Goal: Task Accomplishment & Management: Use online tool/utility

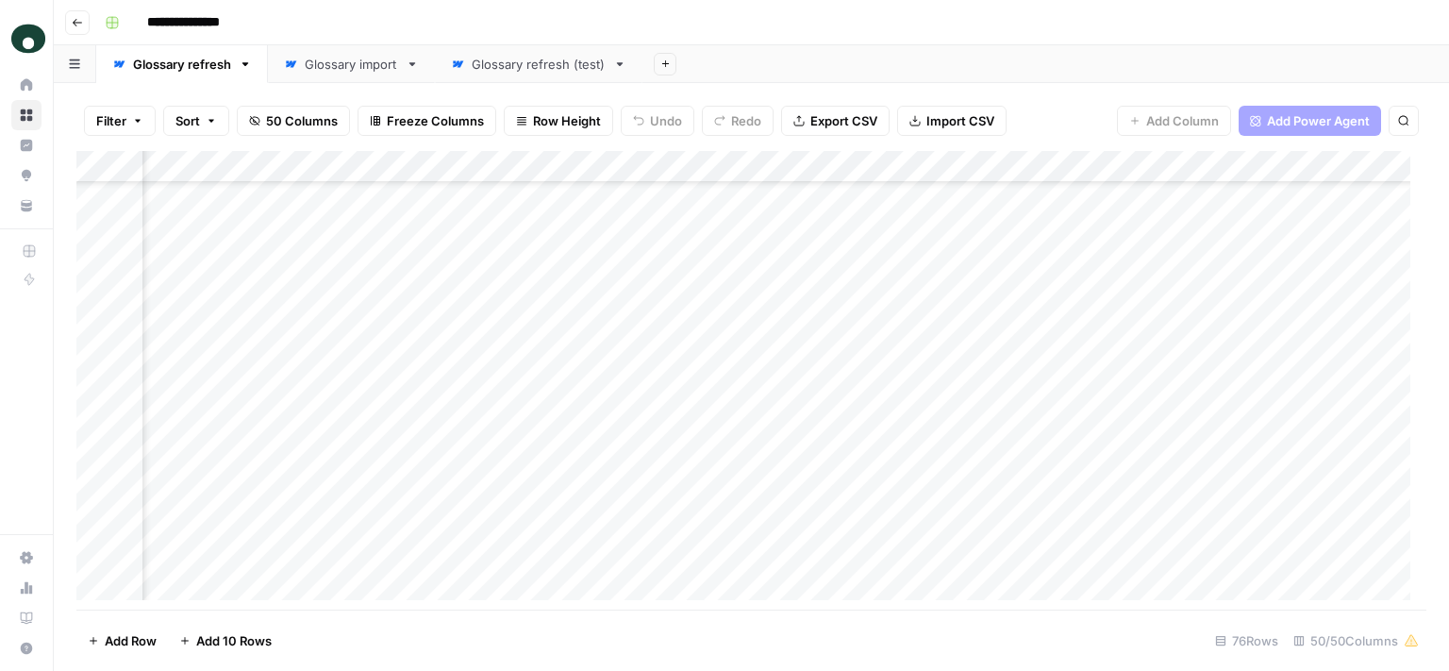
scroll to position [56, 9342]
click at [601, 301] on div "Add Column" at bounding box center [751, 383] width 1350 height 465
click at [598, 299] on div "Add Column" at bounding box center [751, 383] width 1350 height 465
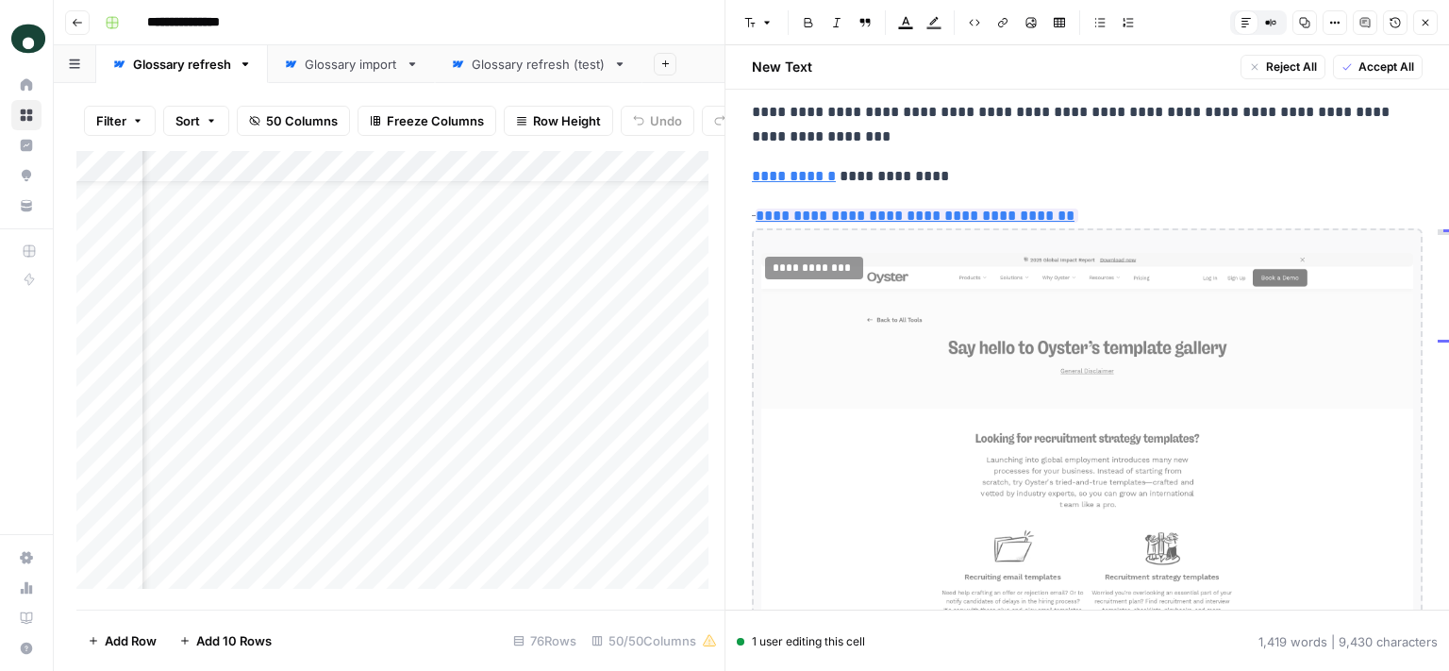
scroll to position [2028, 0]
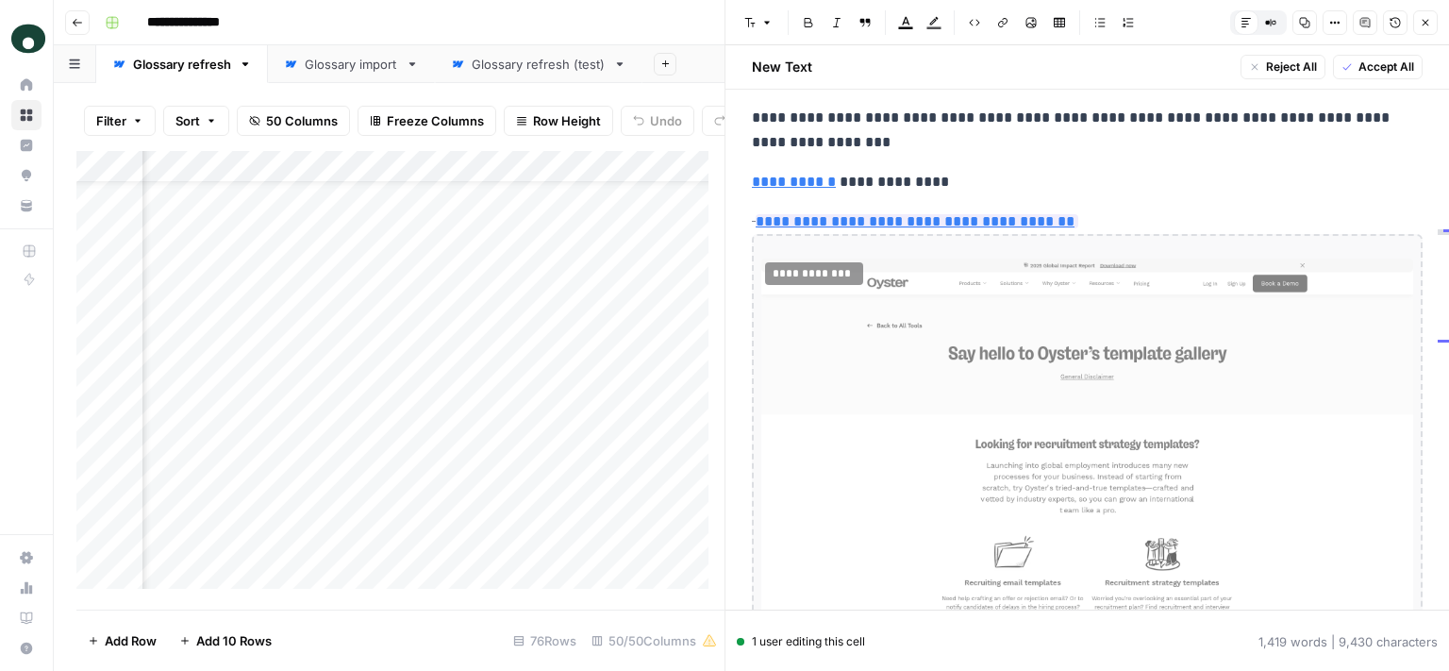
click at [889, 170] on p "**********" at bounding box center [1079, 182] width 655 height 25
click at [1125, 170] on p "**********" at bounding box center [1079, 182] width 655 height 25
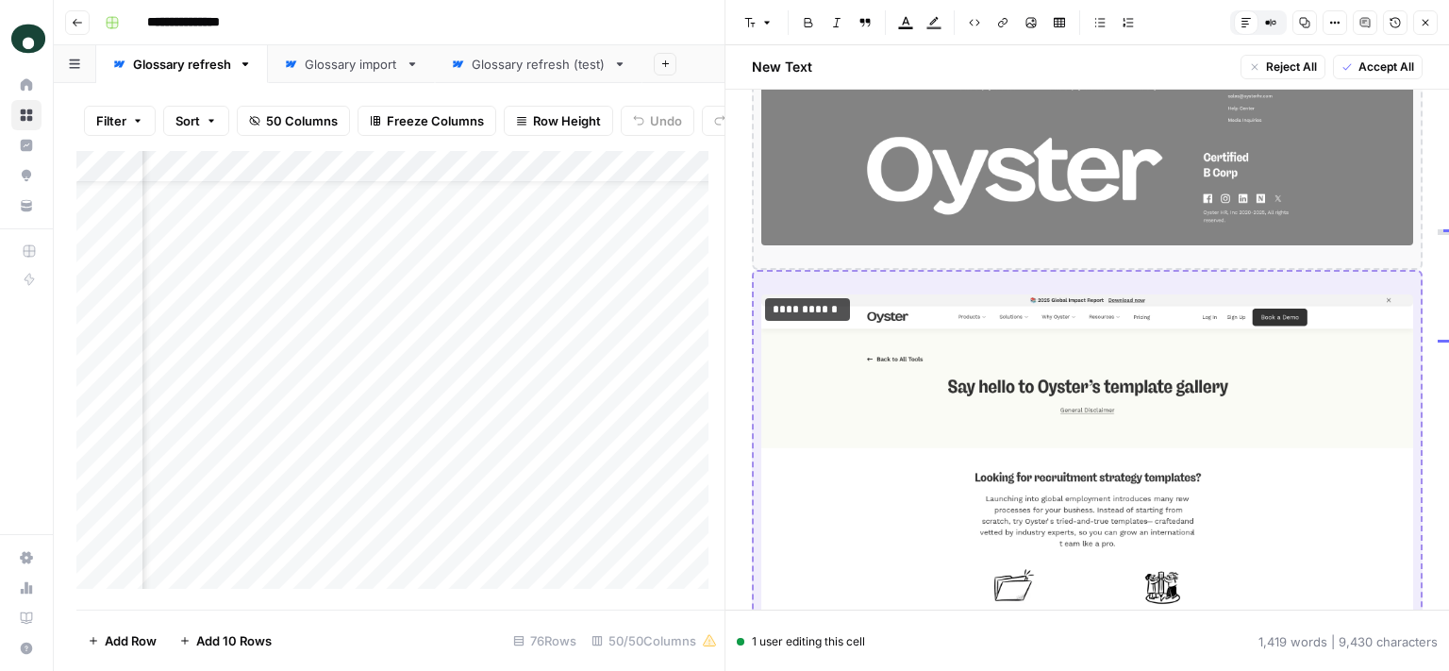
scroll to position [3436, 0]
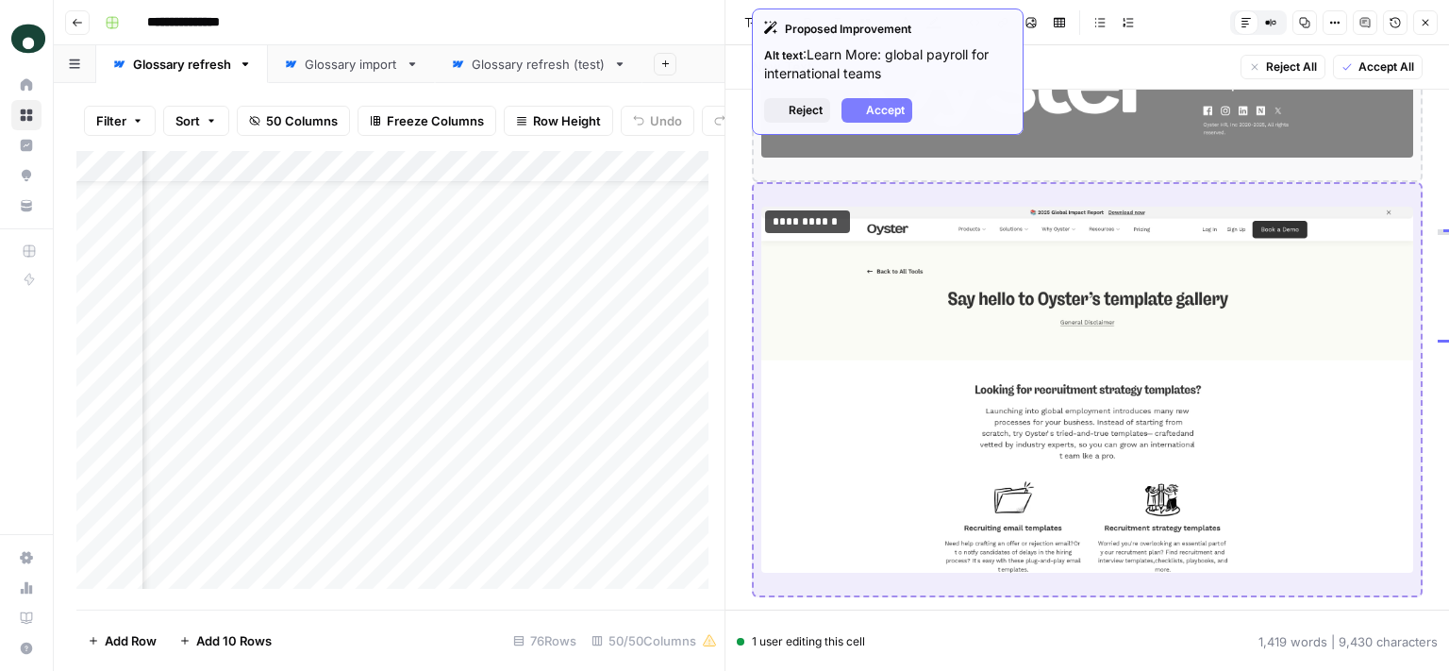
click at [1168, 273] on img at bounding box center [1087, 390] width 652 height 367
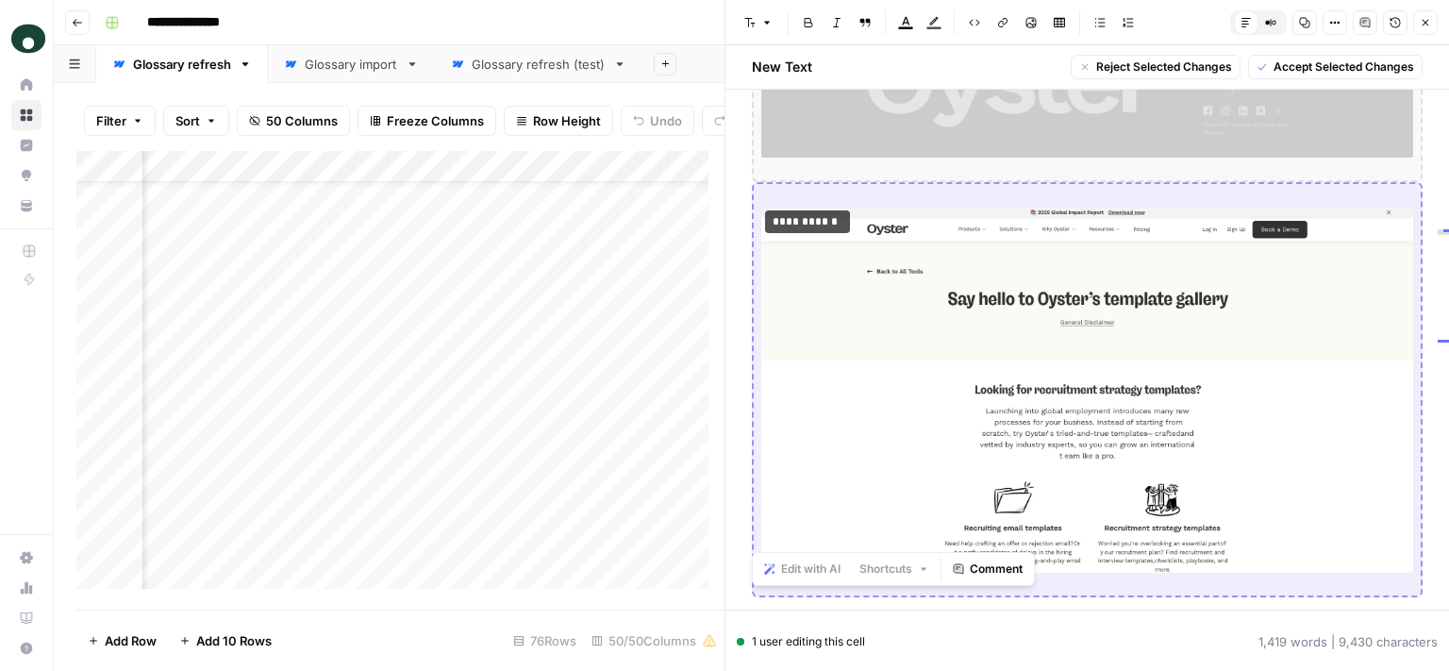
scroll to position [3369, 0]
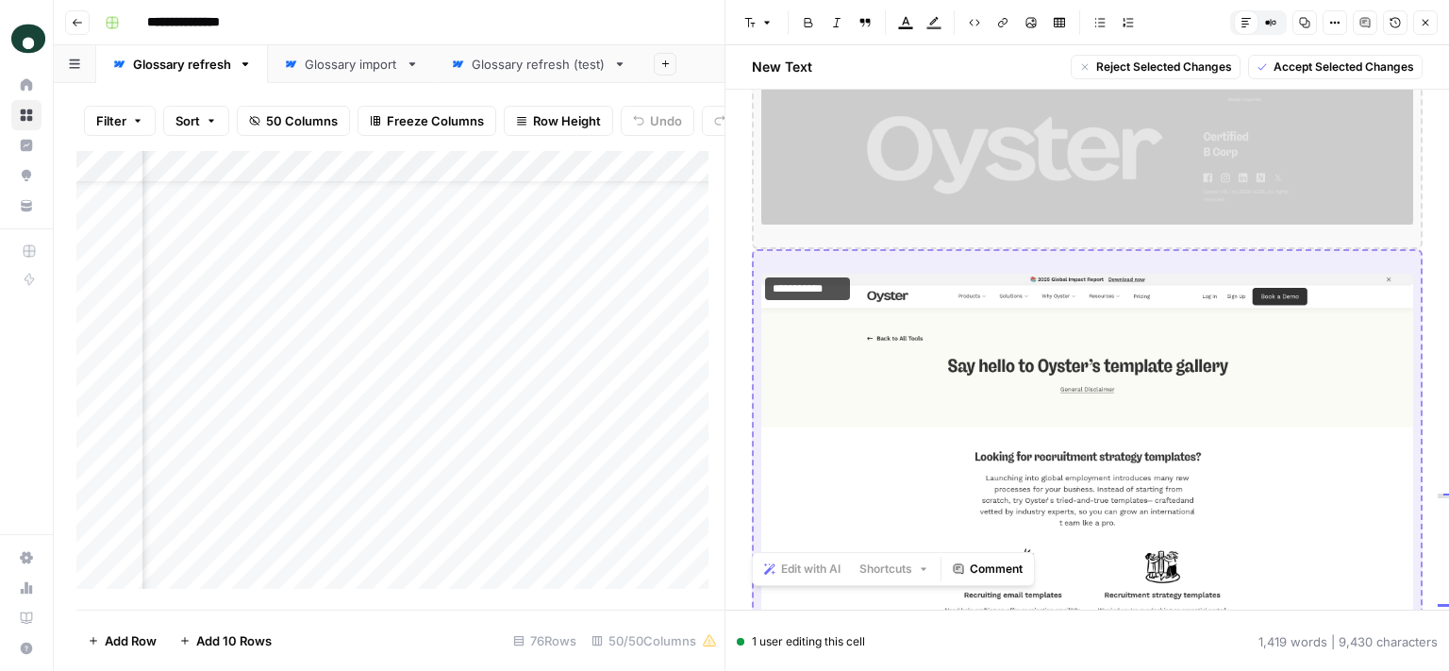
click at [603, 333] on div "Add Column" at bounding box center [400, 377] width 648 height 453
click at [603, 344] on div "Add Column" at bounding box center [400, 377] width 648 height 453
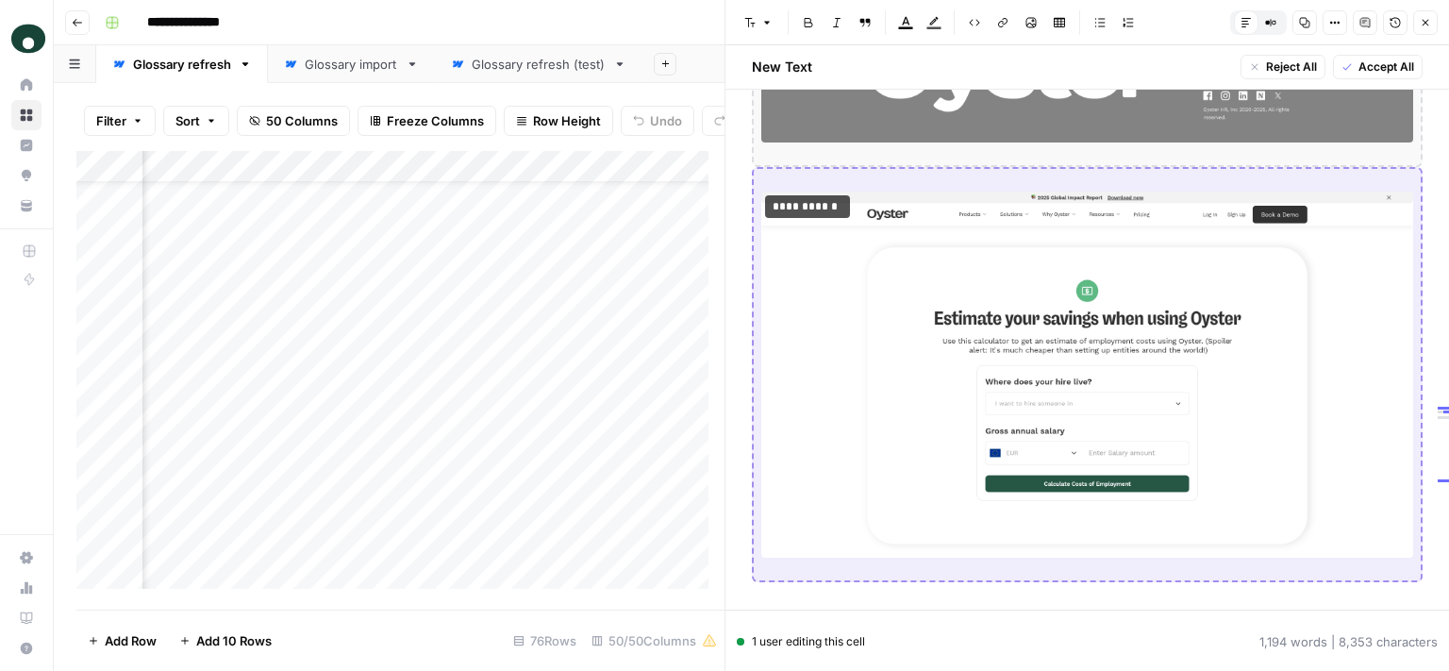
scroll to position [4800, 0]
